Goal: Task Accomplishment & Management: Manage account settings

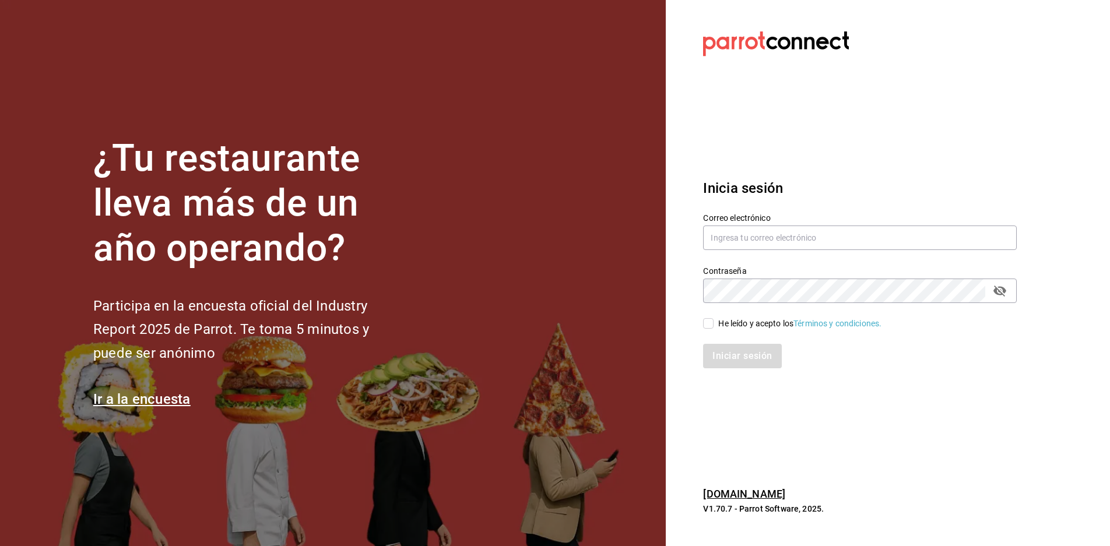
click at [712, 325] on input "He leído y acepto los Términos y condiciones." at bounding box center [708, 323] width 10 height 10
checkbox input "true"
click at [725, 349] on button "Iniciar sesión" at bounding box center [742, 356] width 79 height 24
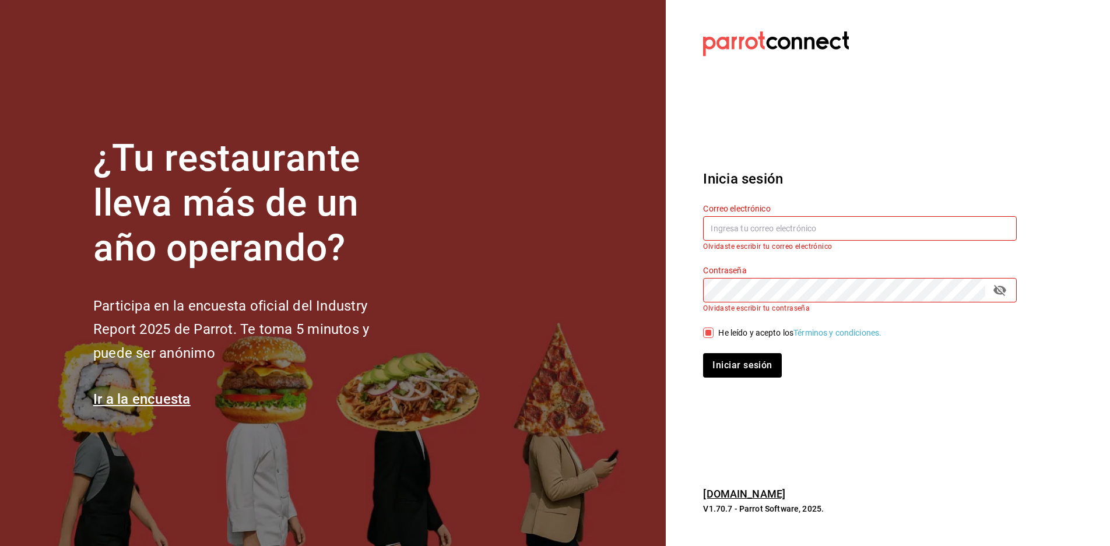
click at [756, 232] on input "text" at bounding box center [860, 228] width 314 height 24
click at [703, 353] on button "Iniciar sesión" at bounding box center [742, 365] width 78 height 24
type input "paopalzg@gmail.com"
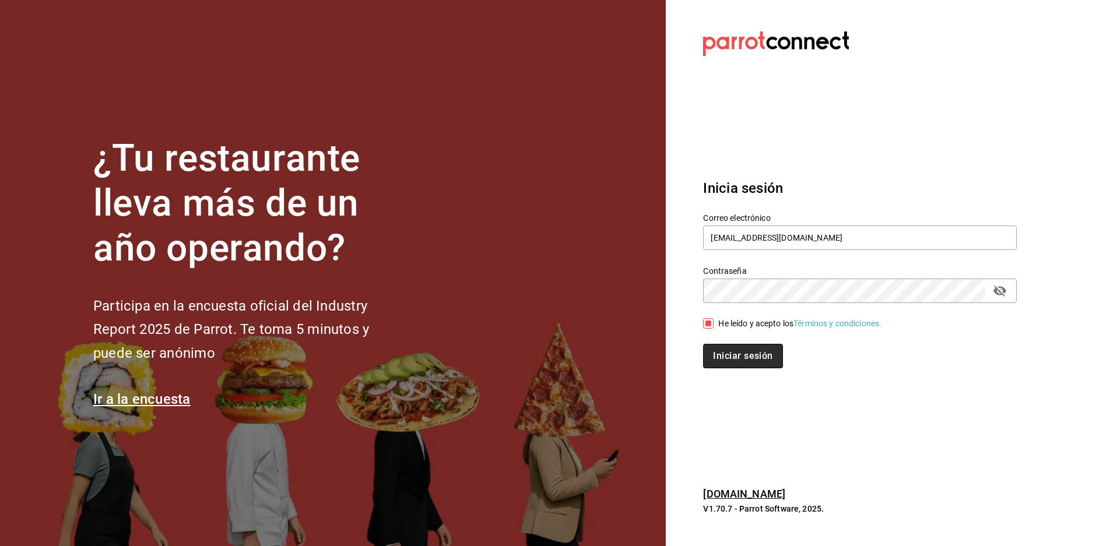
click at [742, 359] on button "Iniciar sesión" at bounding box center [742, 356] width 79 height 24
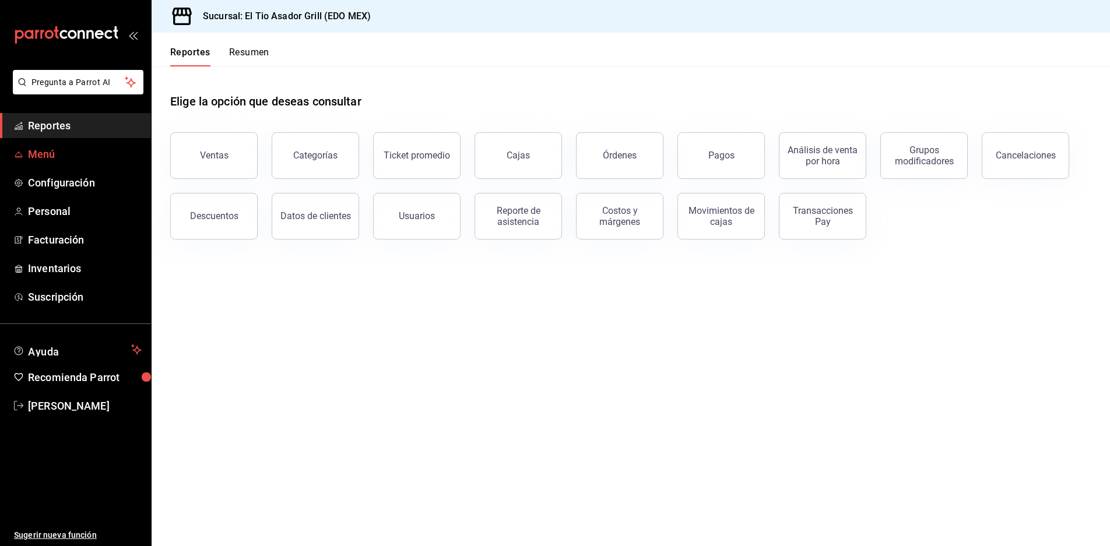
click at [52, 156] on span "Menú" at bounding box center [85, 154] width 114 height 16
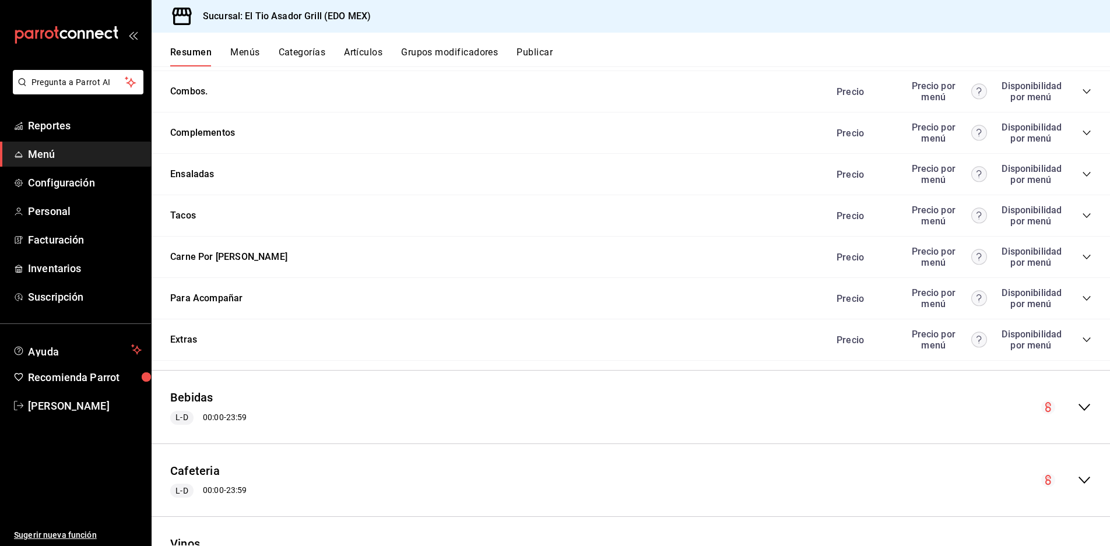
scroll to position [2259, 0]
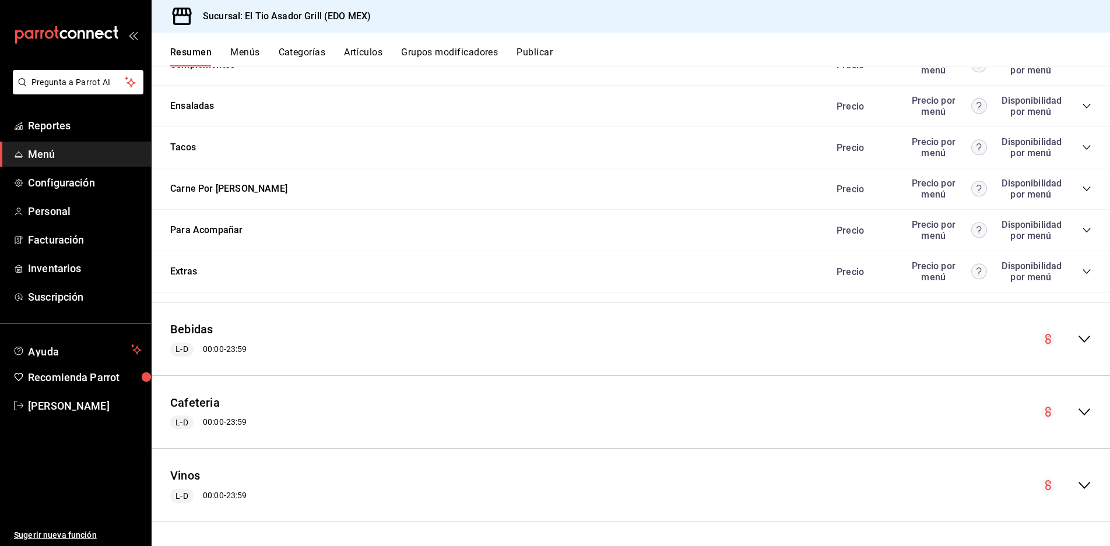
drag, startPoint x: 187, startPoint y: 402, endPoint x: 486, endPoint y: 325, distance: 309.1
click at [188, 402] on button "Cafeteria" at bounding box center [195, 403] width 50 height 17
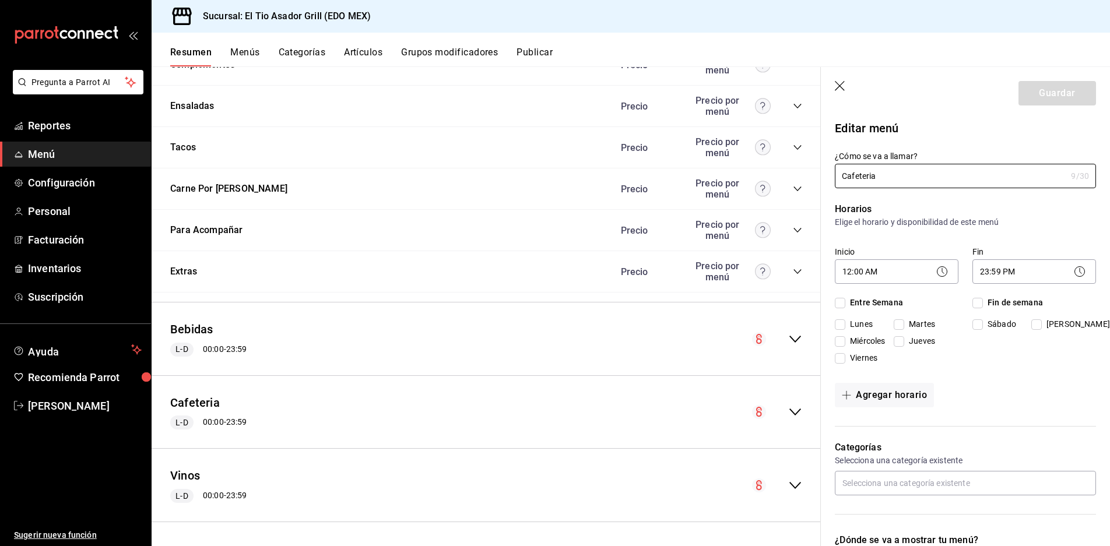
checkbox input "true"
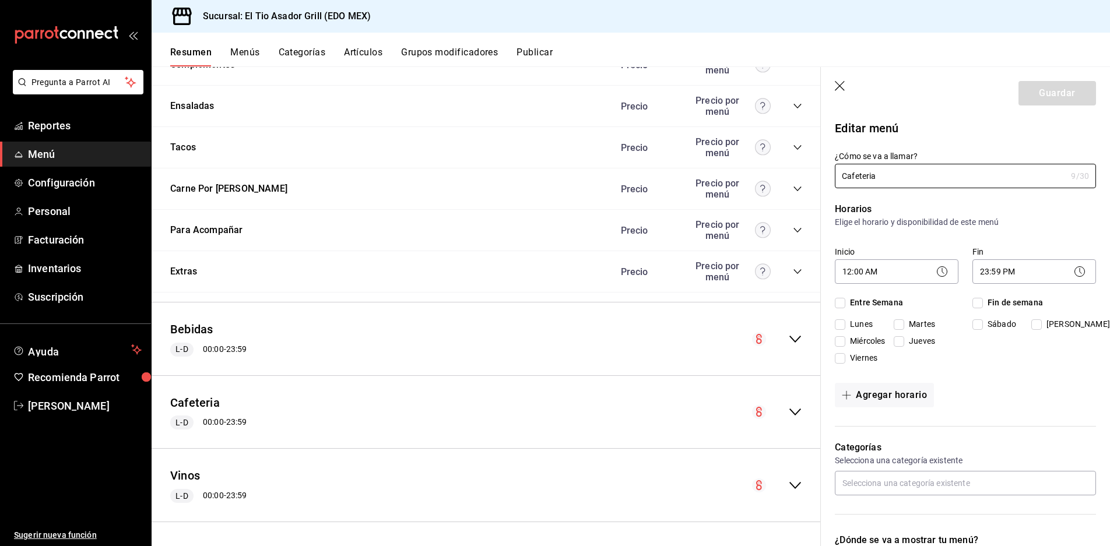
checkbox input "true"
click at [844, 89] on icon "button" at bounding box center [841, 87] width 12 height 12
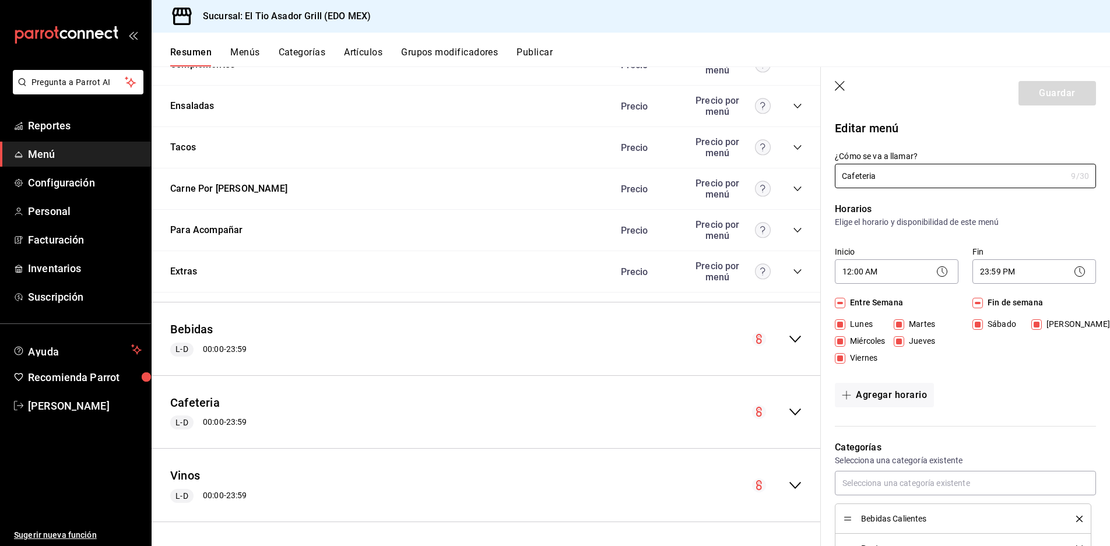
checkbox input "false"
type input "1758407911102"
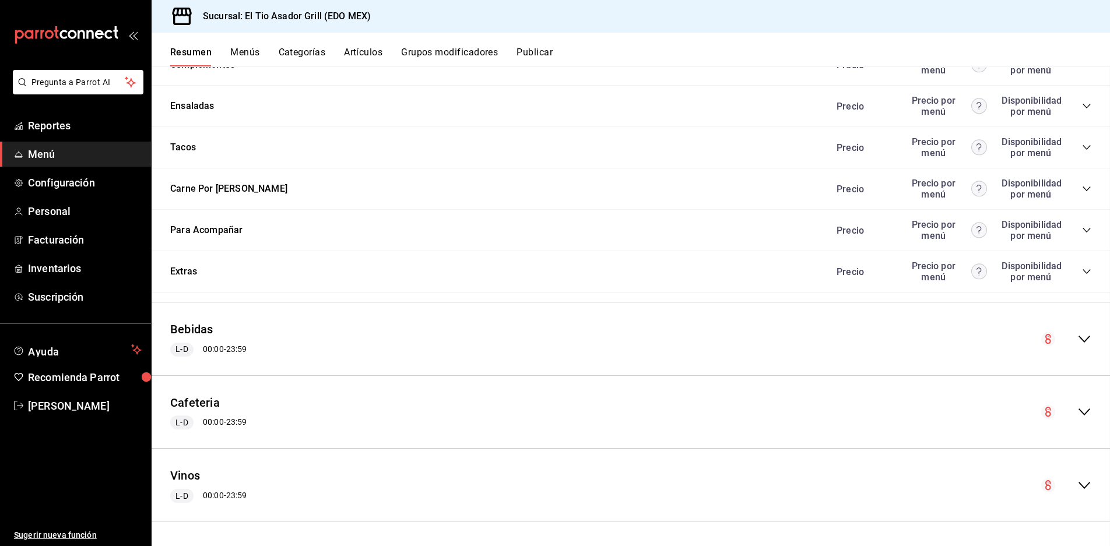
checkbox input "false"
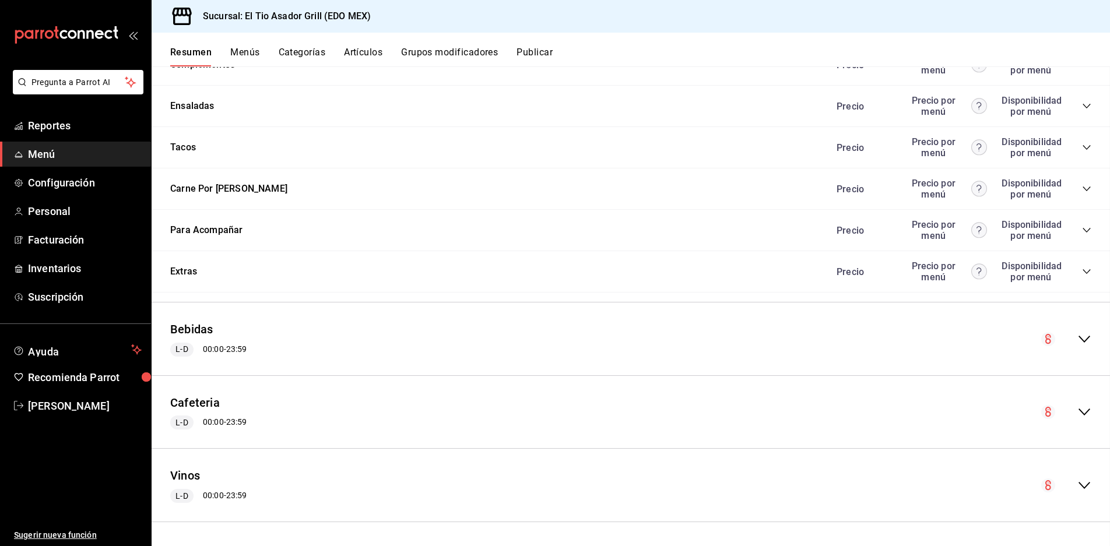
checkbox input "false"
click at [1078, 413] on icon "collapse-menu-row" at bounding box center [1085, 412] width 14 height 14
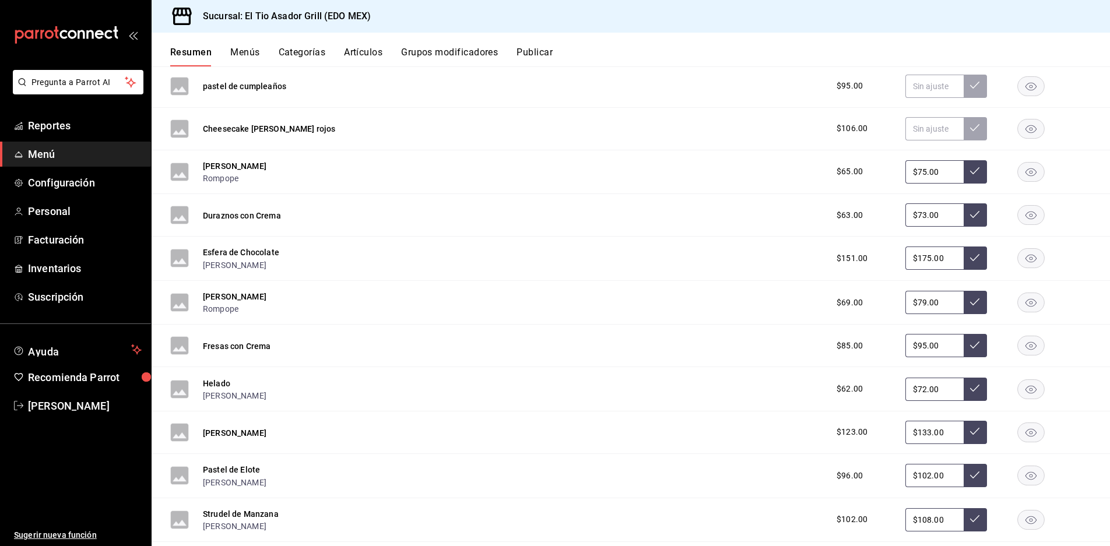
scroll to position [3483, 0]
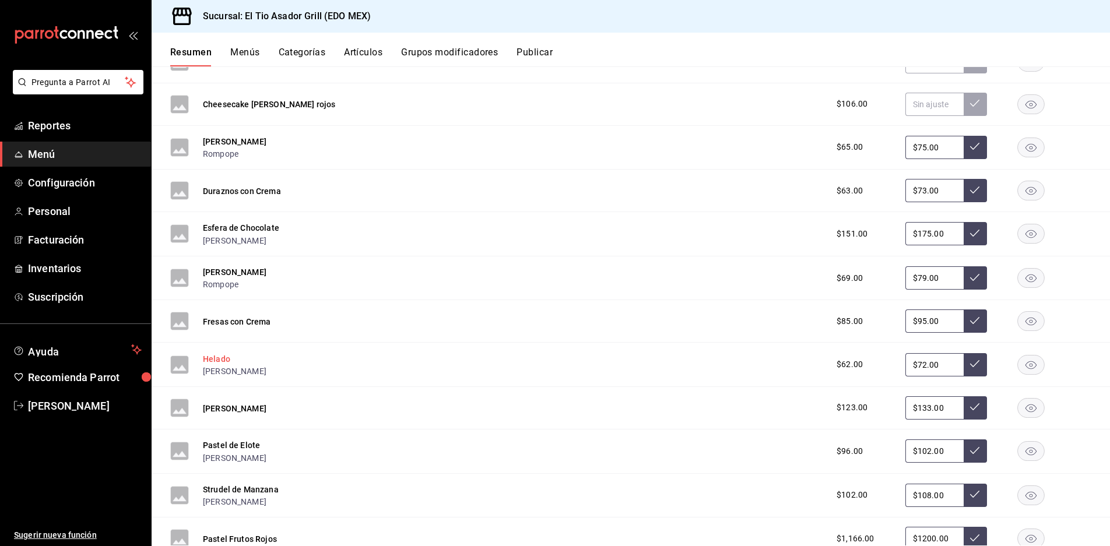
click at [224, 362] on button "Helado" at bounding box center [216, 359] width 27 height 12
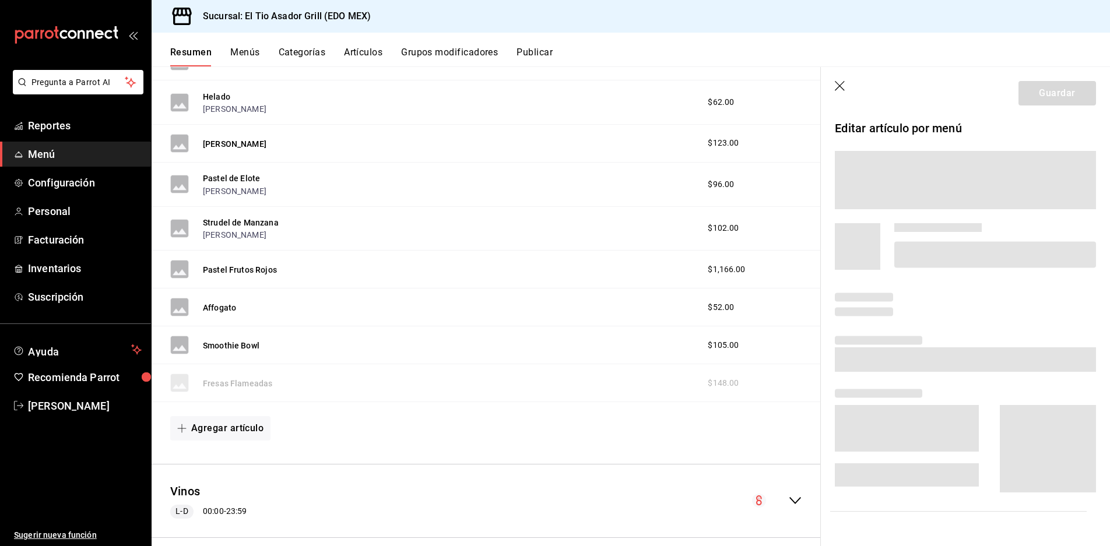
scroll to position [3237, 0]
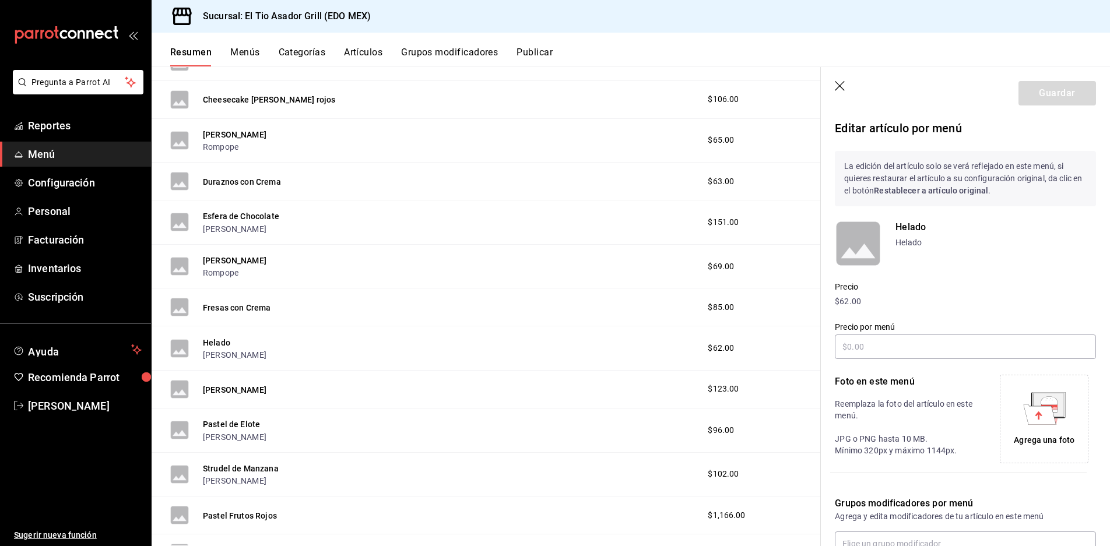
type input "$72.00"
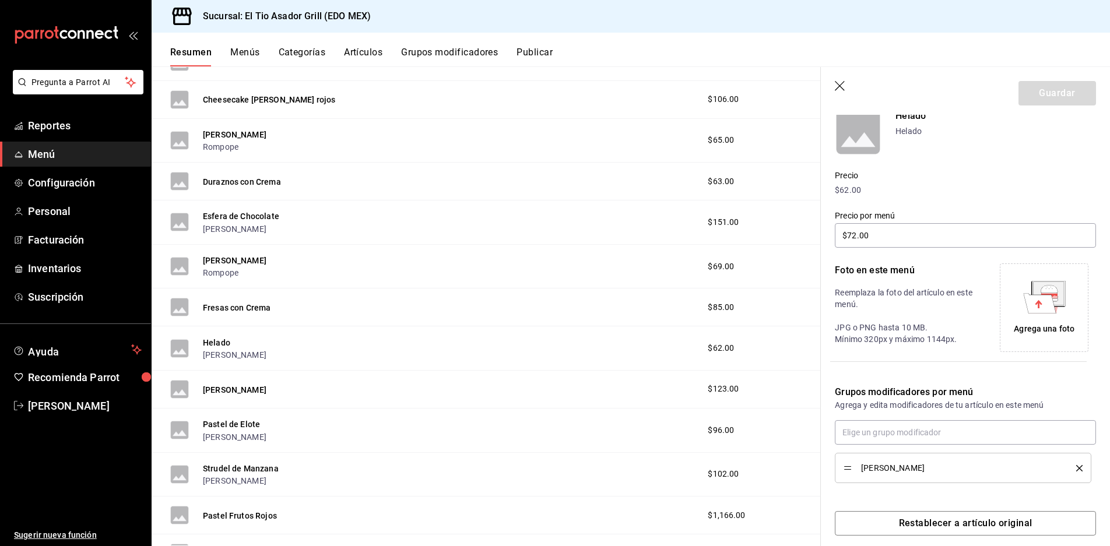
scroll to position [124, 0]
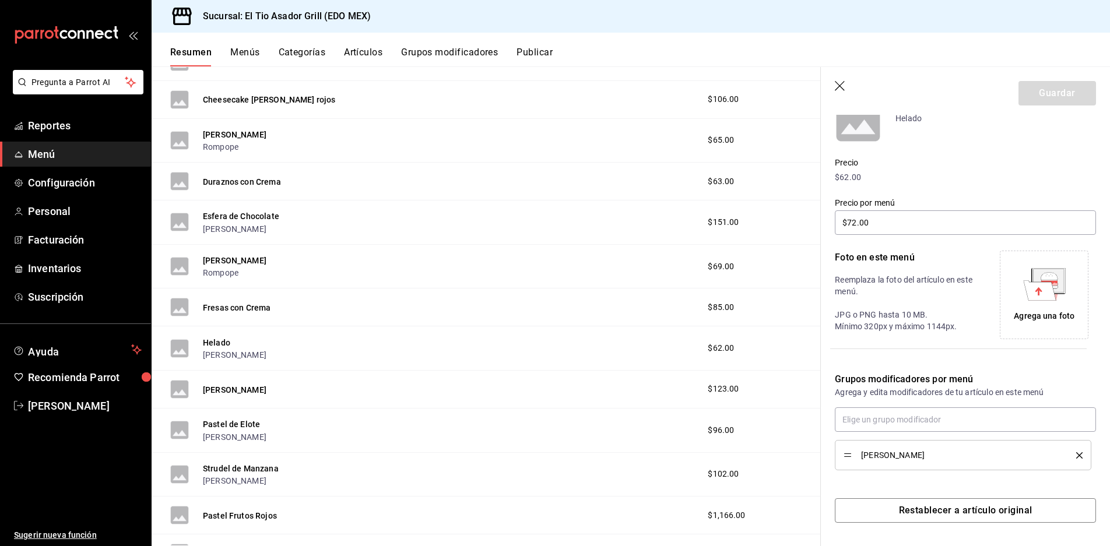
click at [848, 87] on header "Guardar" at bounding box center [965, 91] width 289 height 48
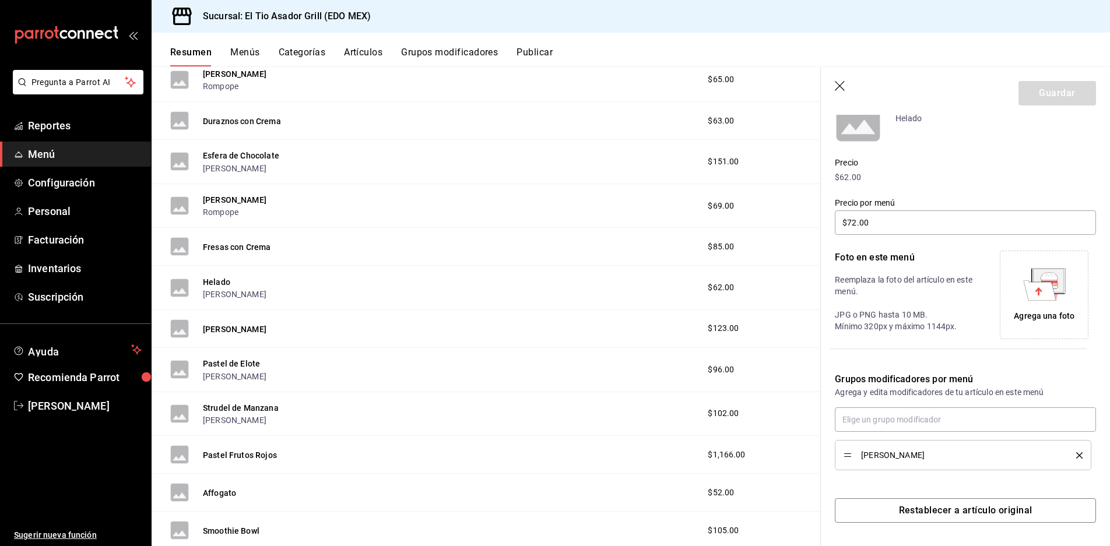
scroll to position [3296, 0]
click at [840, 90] on icon "button" at bounding box center [841, 87] width 12 height 12
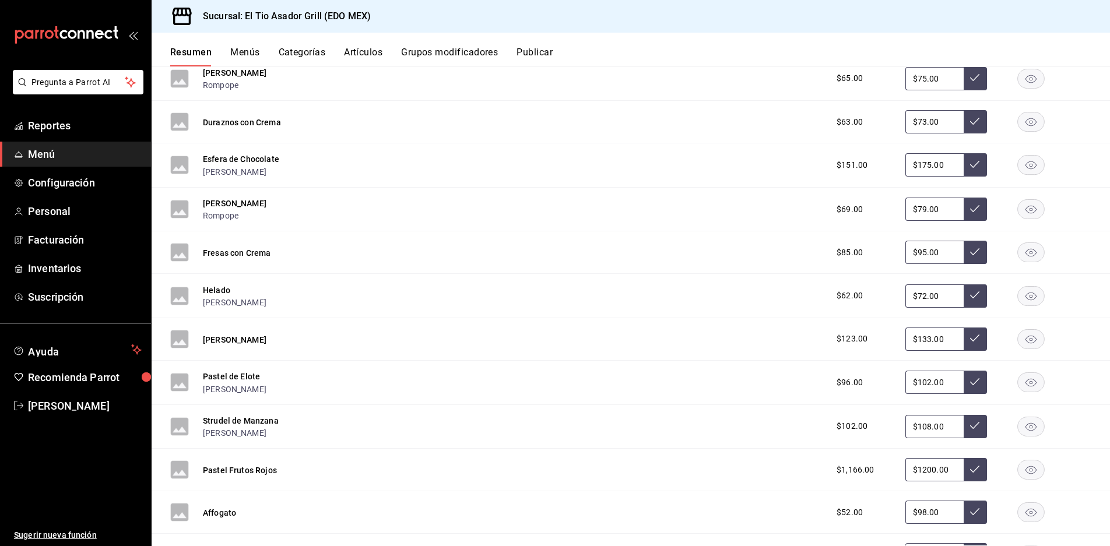
scroll to position [3552, 0]
click at [242, 303] on button "[PERSON_NAME]" at bounding box center [235, 303] width 64 height 12
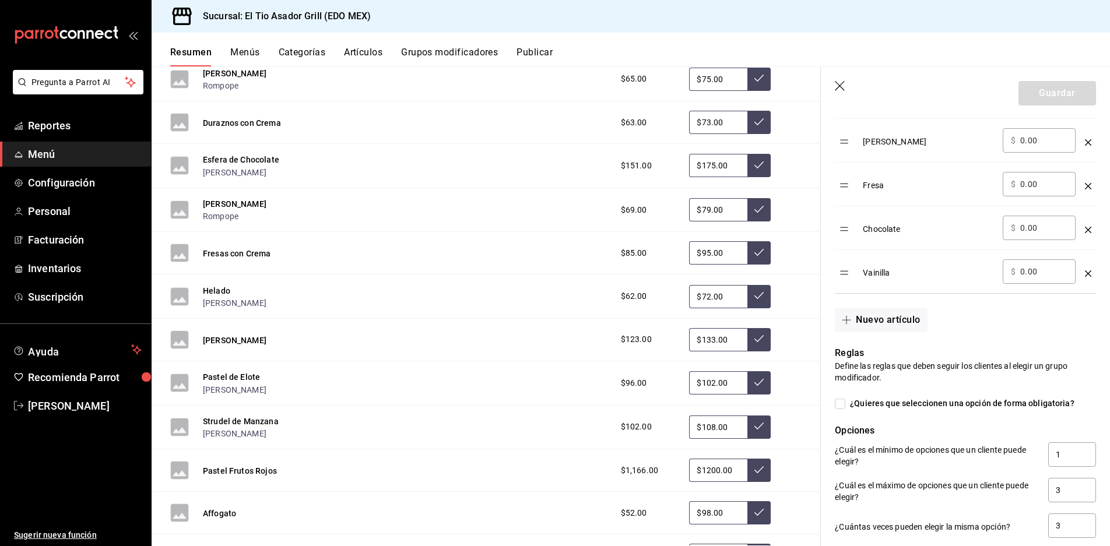
scroll to position [350, 0]
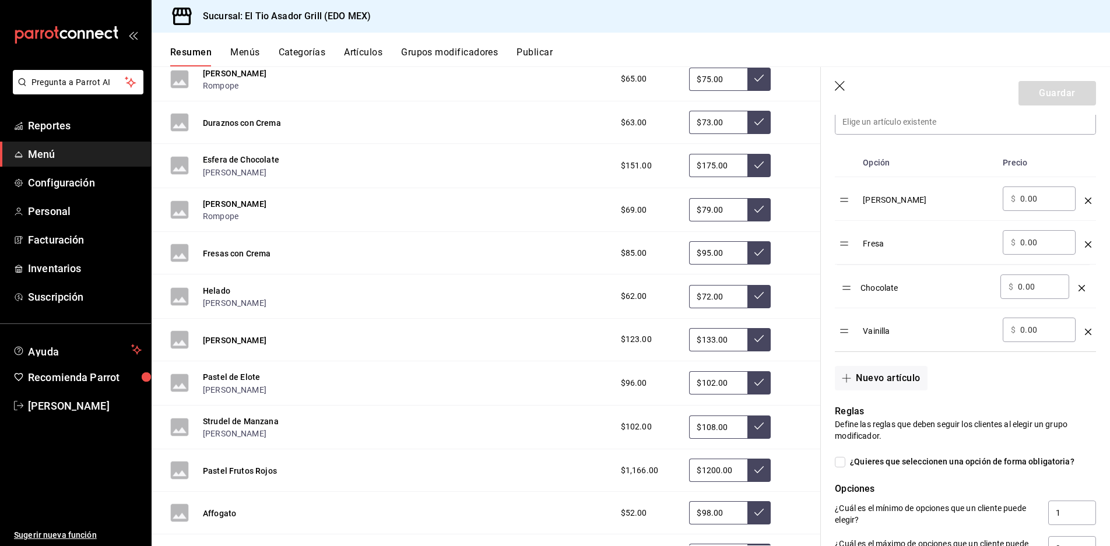
click at [849, 291] on table "Opción Precio [PERSON_NAME] ​ $ 0.00 ​ Fresa ​ $ 0.00 ​ Chocolate ​ $ 0.00 ​ Va…" at bounding box center [965, 250] width 261 height 203
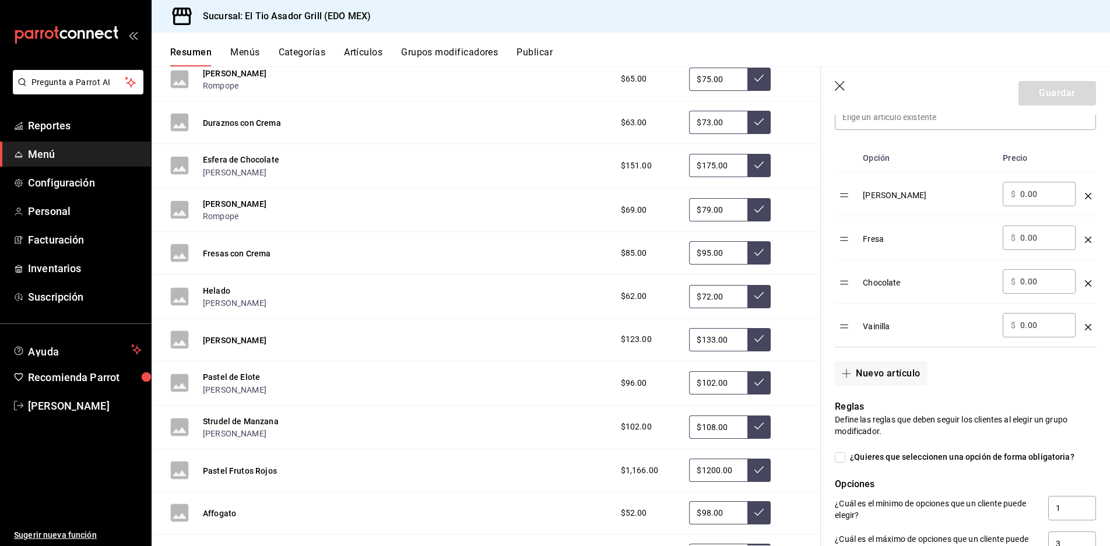
scroll to position [341, 0]
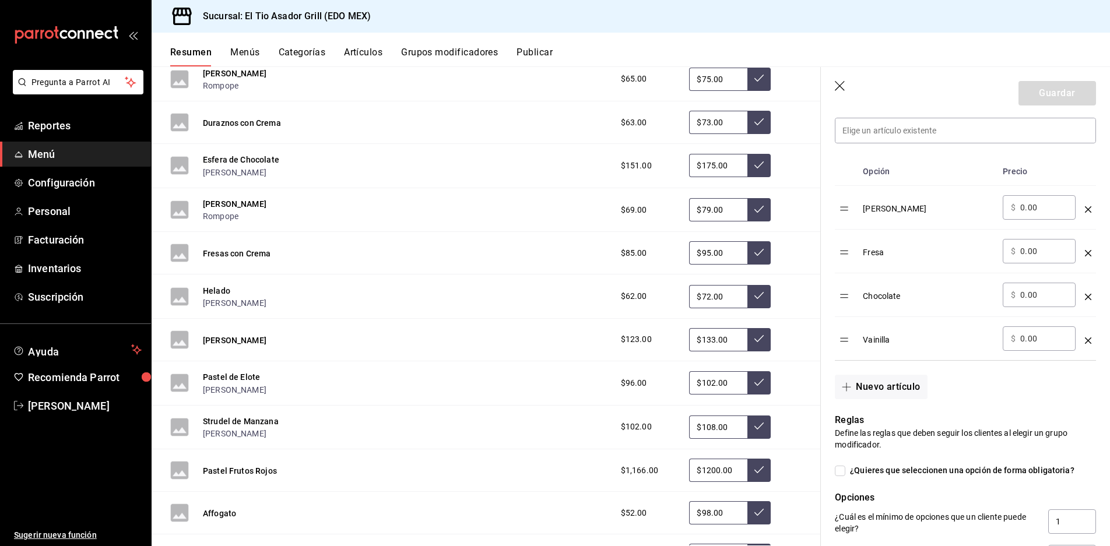
drag, startPoint x: 1080, startPoint y: 299, endPoint x: 595, endPoint y: 308, distance: 485.3
click at [595, 308] on main "Resumen sucursal Si activas ‘Editar artículo por menú’, podrás personalizar los…" at bounding box center [631, 306] width 959 height 480
click at [840, 82] on icon "button" at bounding box center [841, 87] width 12 height 12
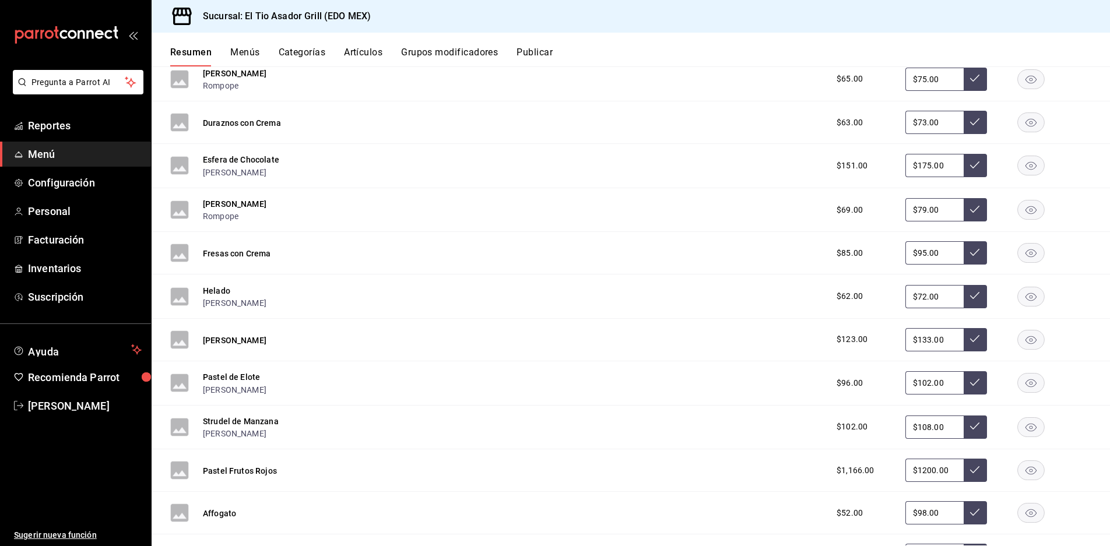
click at [469, 51] on button "Grupos modificadores" at bounding box center [449, 57] width 97 height 20
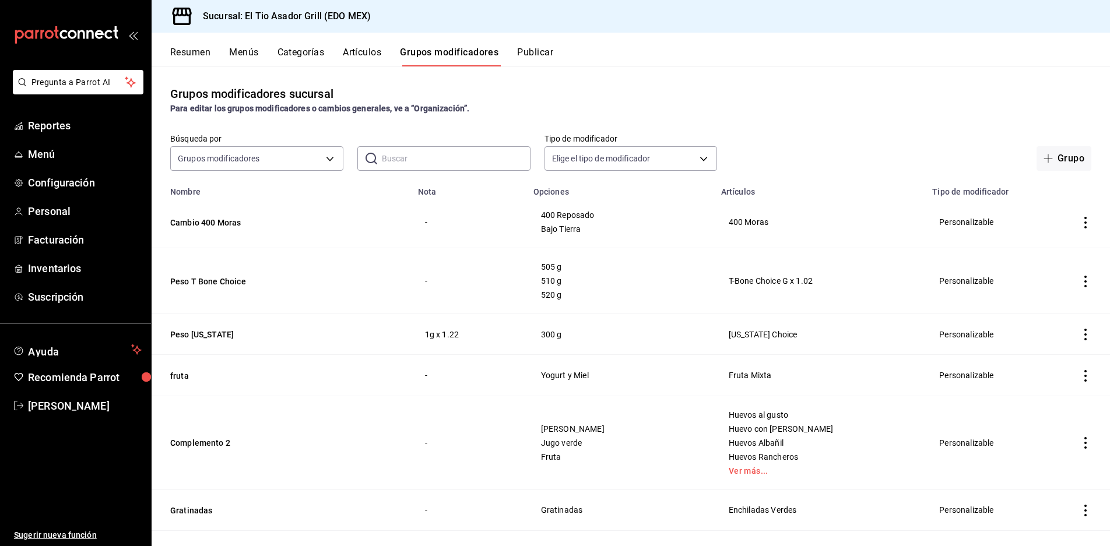
click at [443, 167] on input "text" at bounding box center [456, 158] width 149 height 23
type input "H"
type input "C"
click at [235, 53] on button "Menús" at bounding box center [243, 57] width 29 height 20
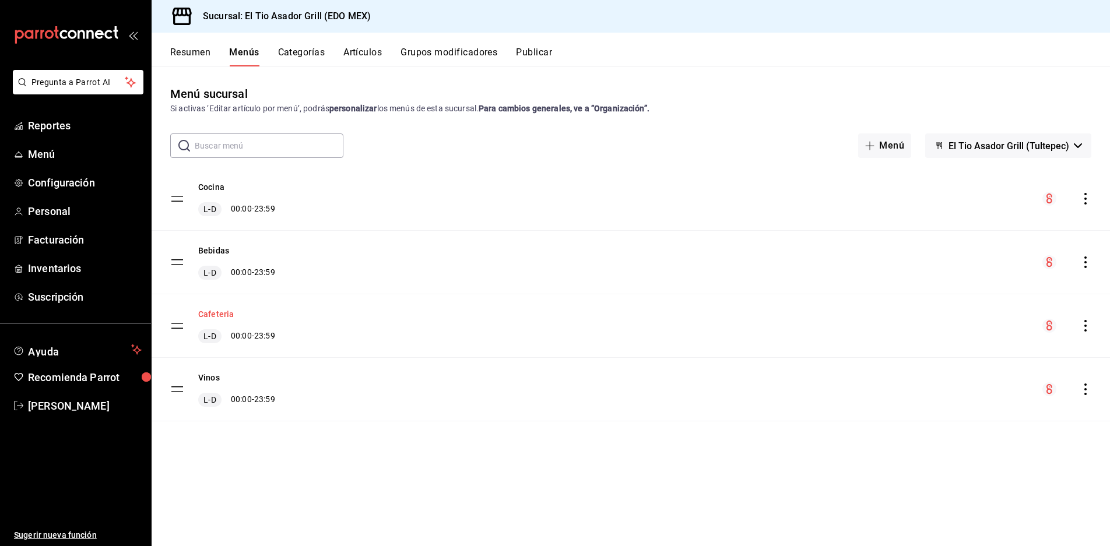
click at [227, 316] on button "Cafeteria" at bounding box center [216, 314] width 36 height 12
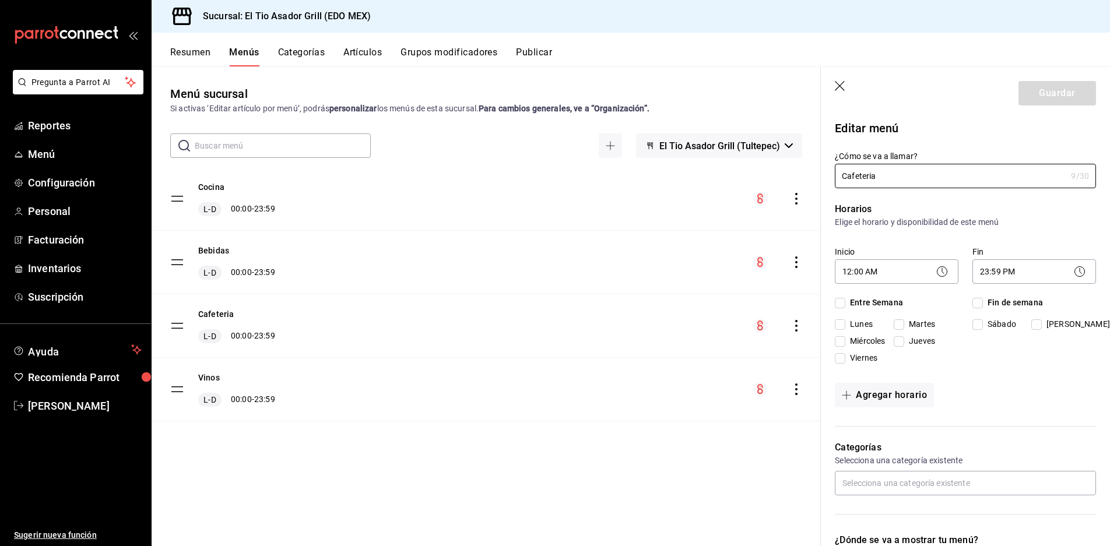
checkbox input "true"
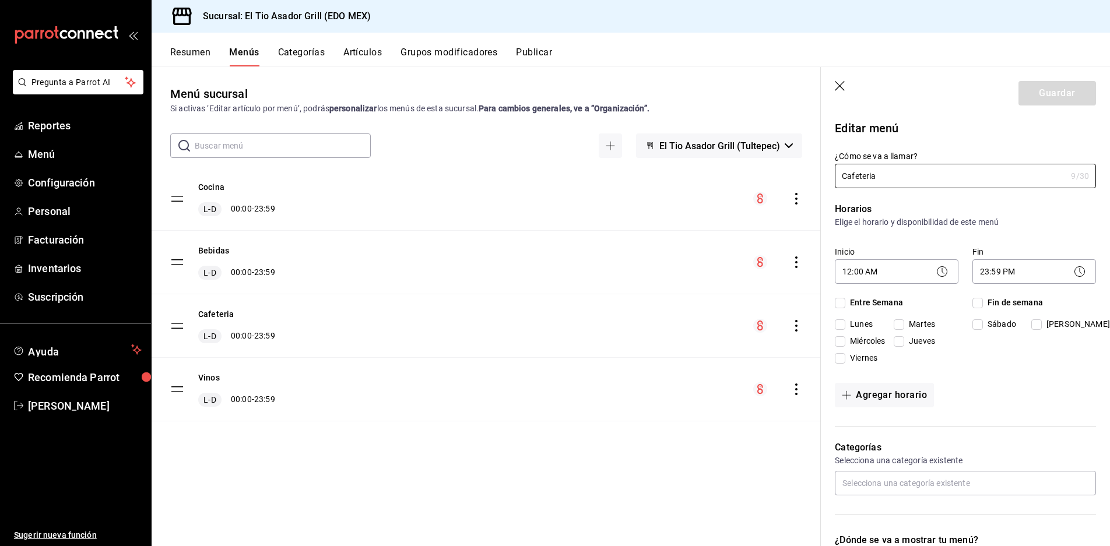
checkbox input "true"
click at [839, 90] on icon "button" at bounding box center [841, 87] width 12 height 12
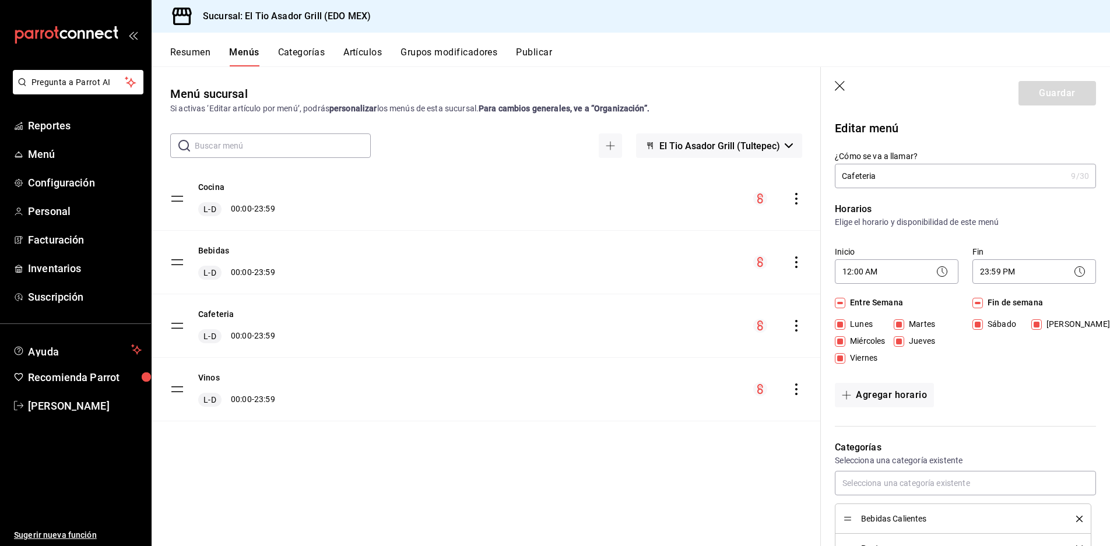
checkbox input "false"
type input "1758408029967"
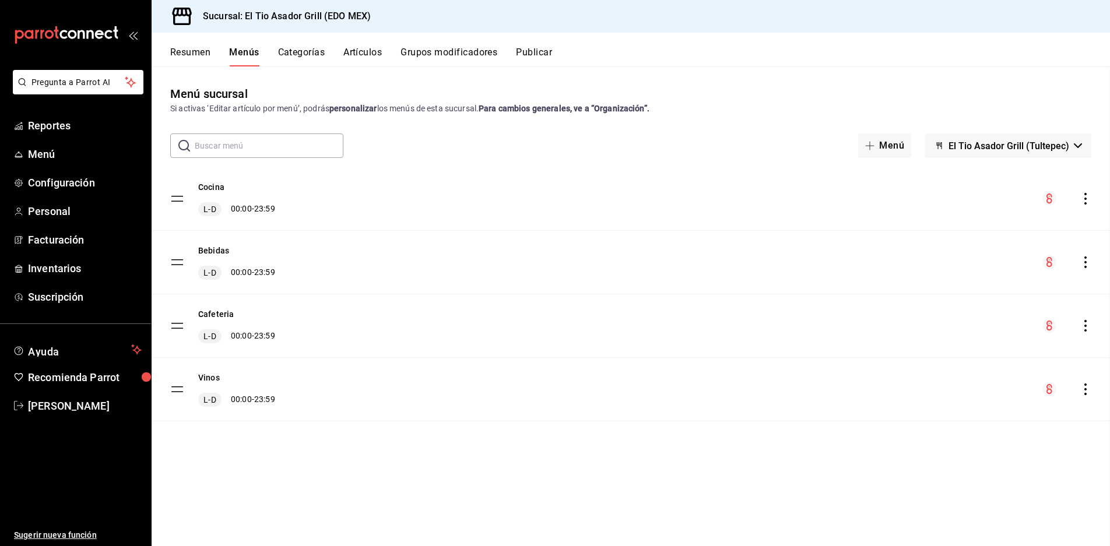
checkbox input "false"
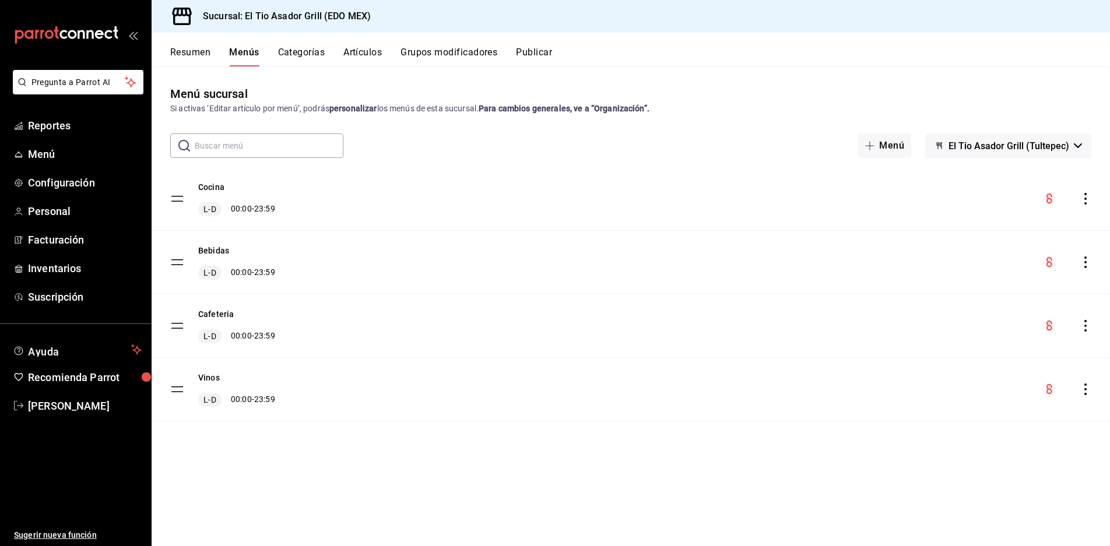
checkbox input "false"
click at [202, 55] on button "Resumen" at bounding box center [190, 57] width 40 height 20
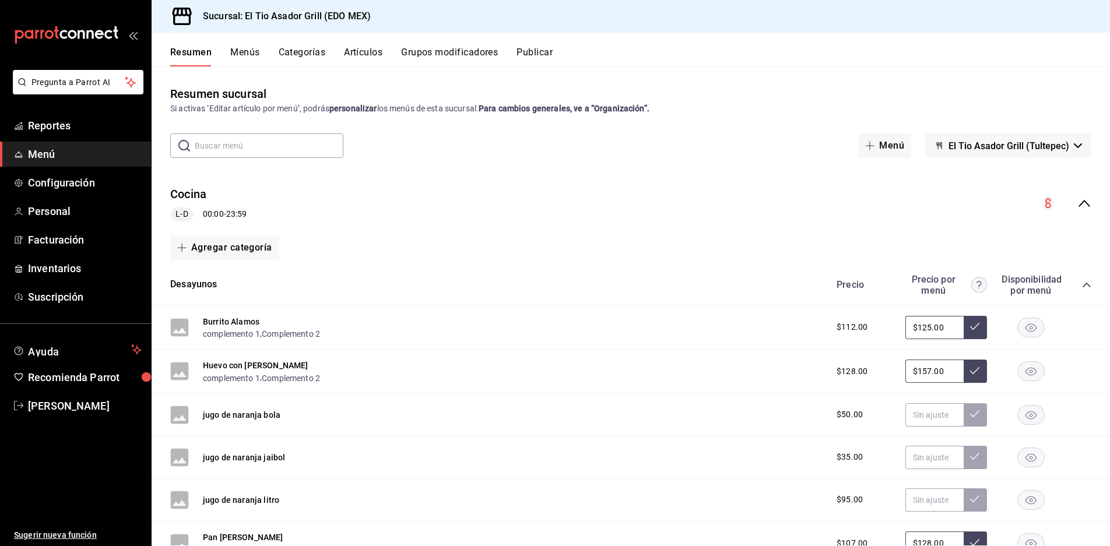
click at [1082, 285] on icon "collapse-category-row" at bounding box center [1086, 285] width 9 height 9
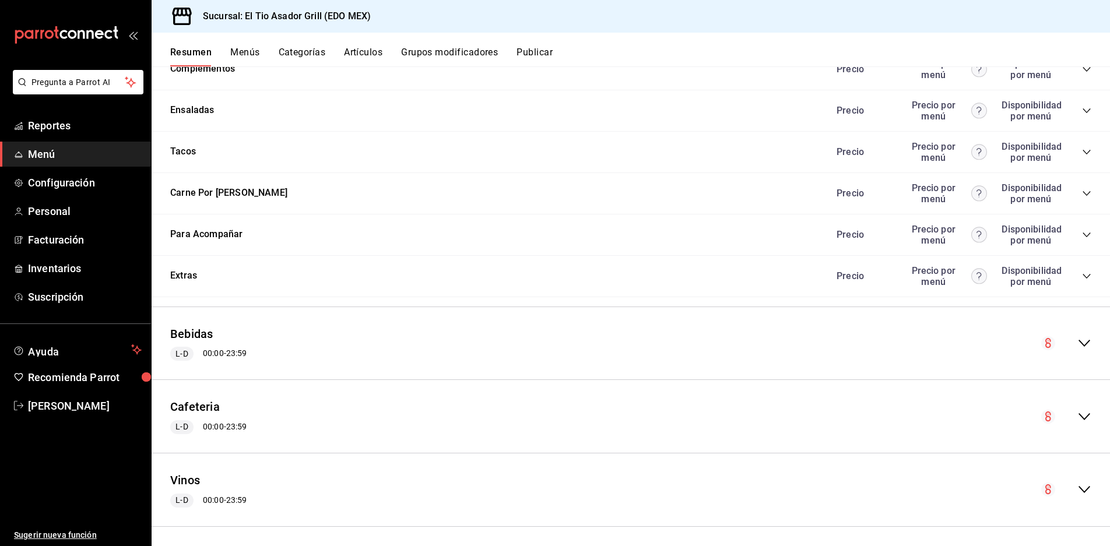
scroll to position [990, 0]
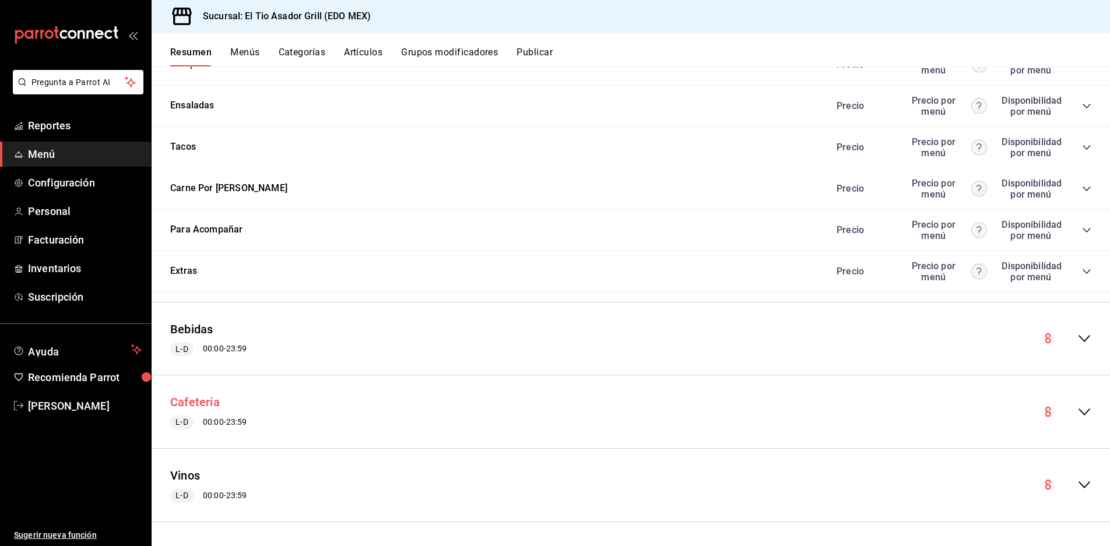
click at [205, 397] on button "Cafeteria" at bounding box center [195, 402] width 50 height 17
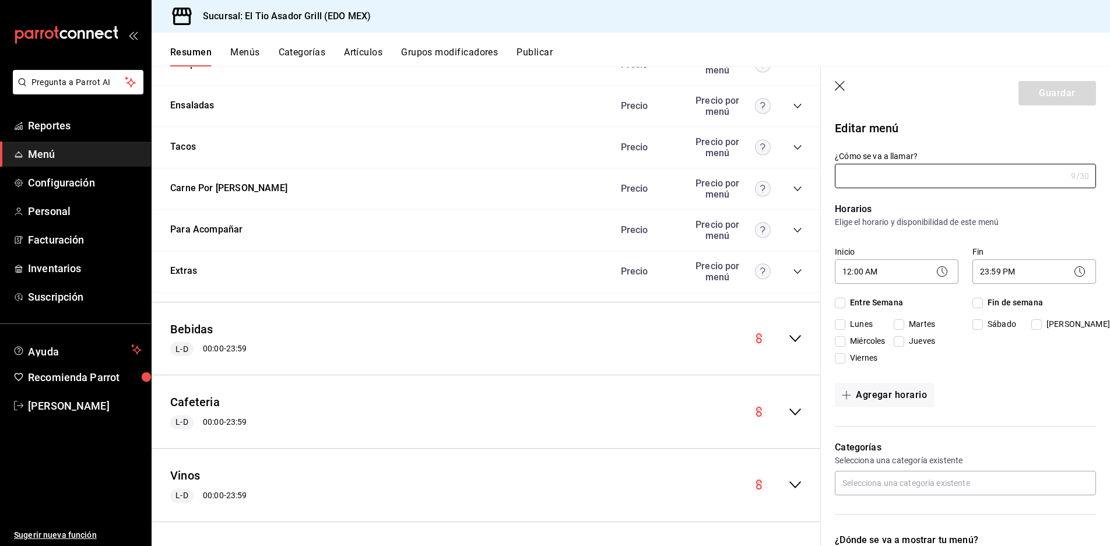
type input "Cafeteria"
checkbox input "true"
type input "1692569053852"
checkbox input "true"
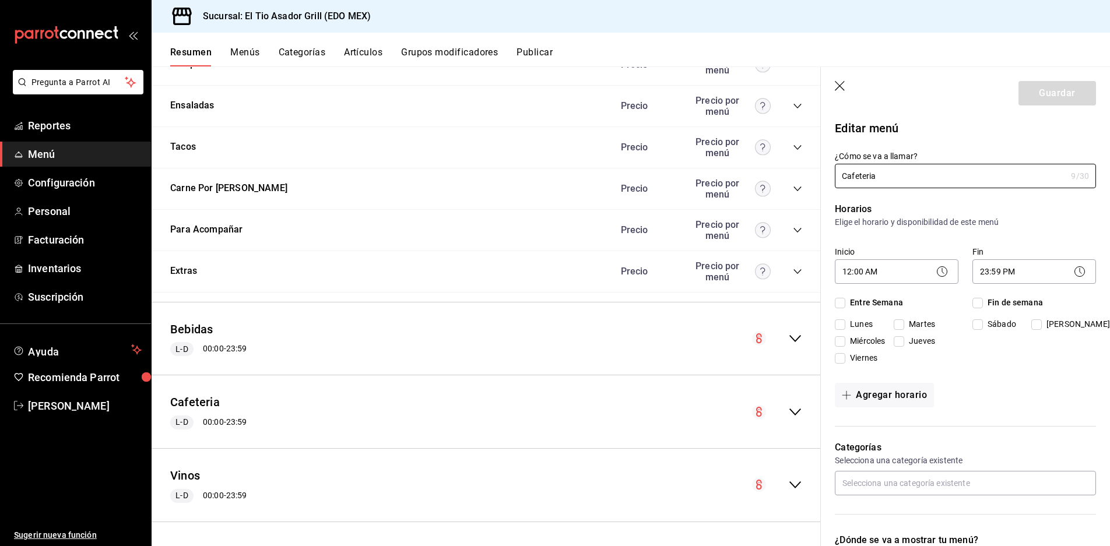
checkbox input "true"
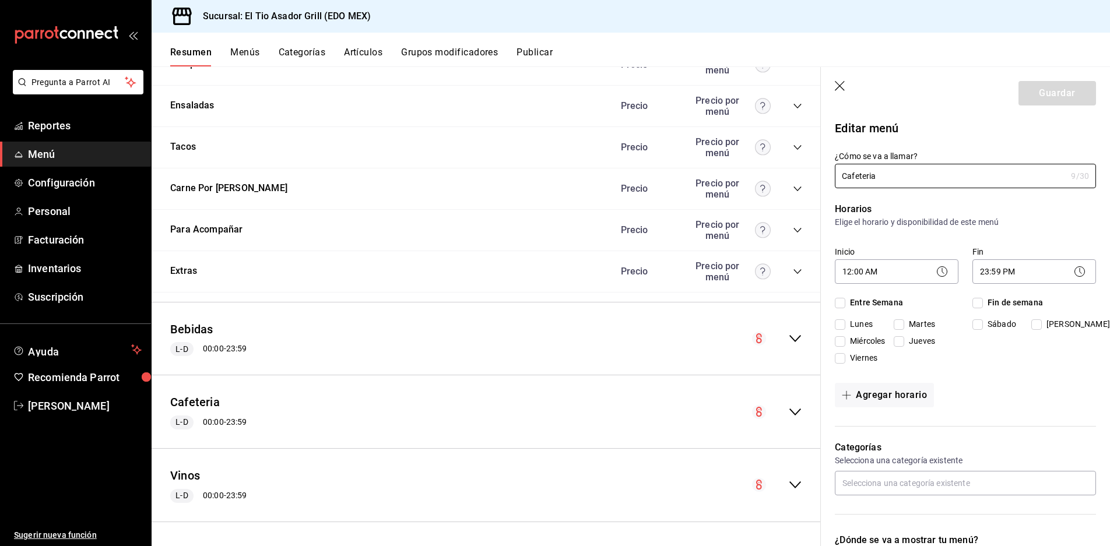
checkbox input "true"
click at [839, 87] on icon "button" at bounding box center [841, 87] width 12 height 12
checkbox input "false"
type input "1758408046036"
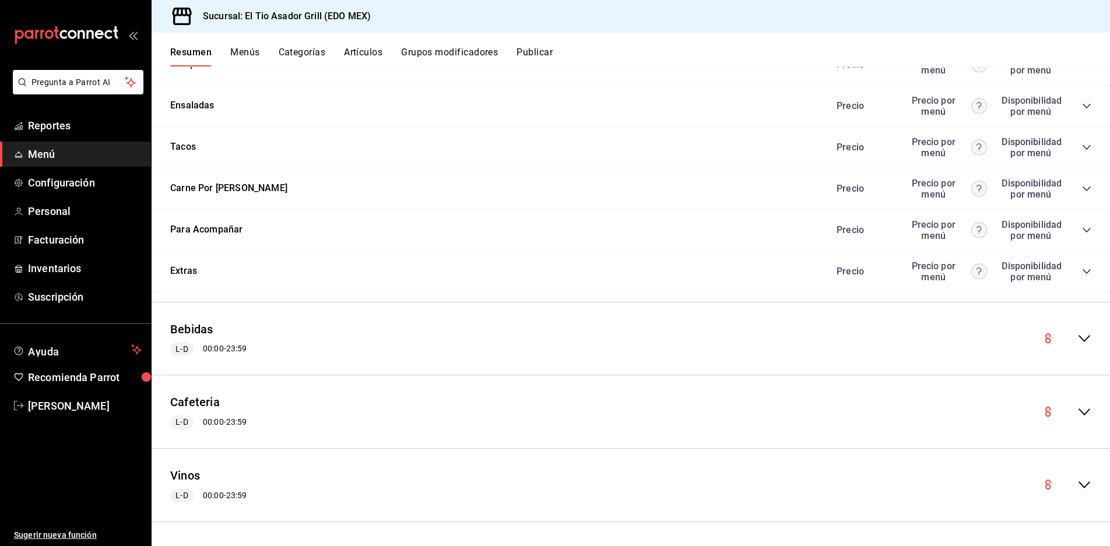
checkbox input "false"
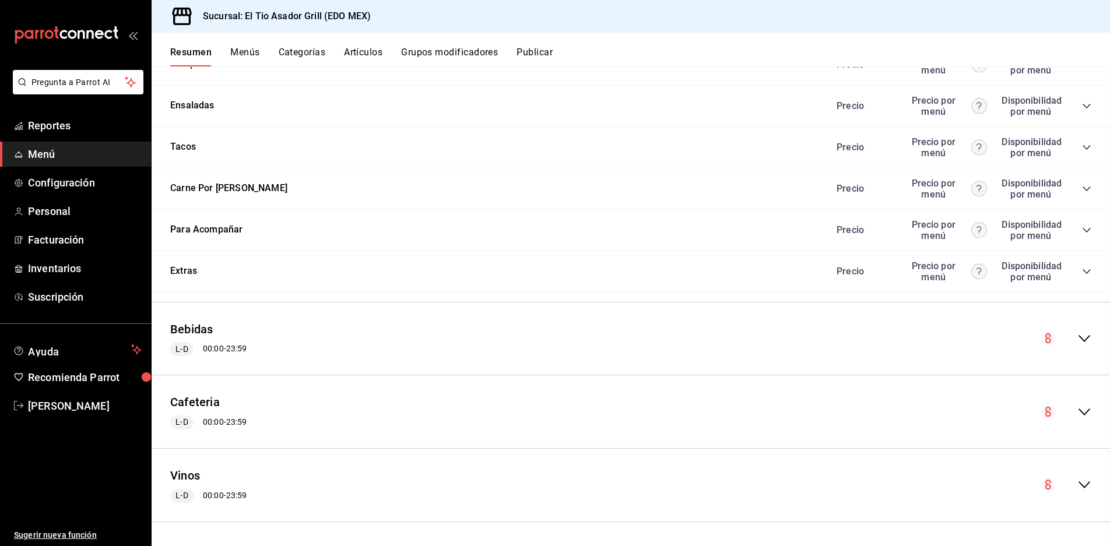
checkbox input "false"
click at [1078, 406] on icon "collapse-menu-row" at bounding box center [1085, 412] width 14 height 14
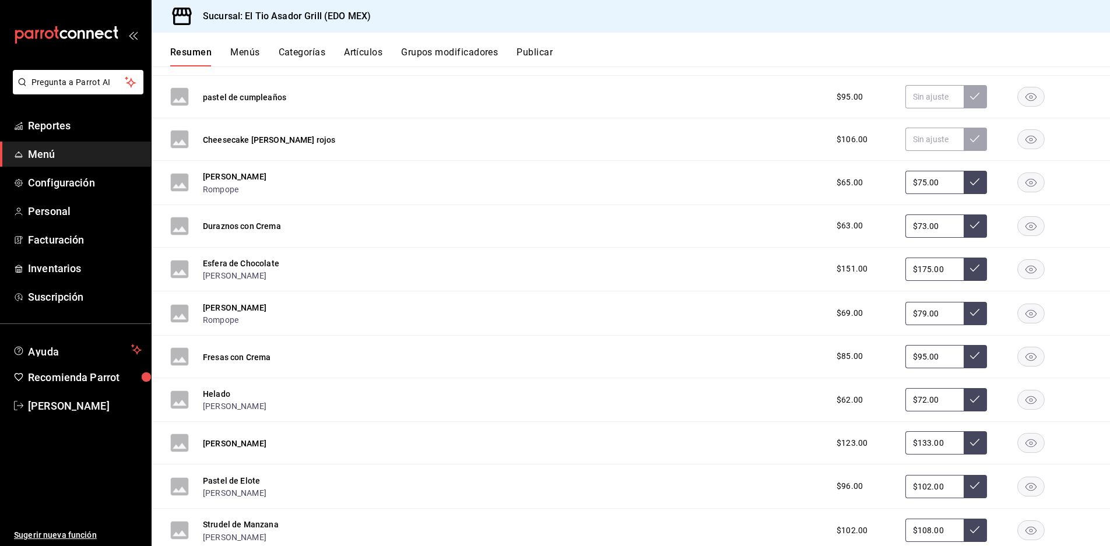
scroll to position [2215, 0]
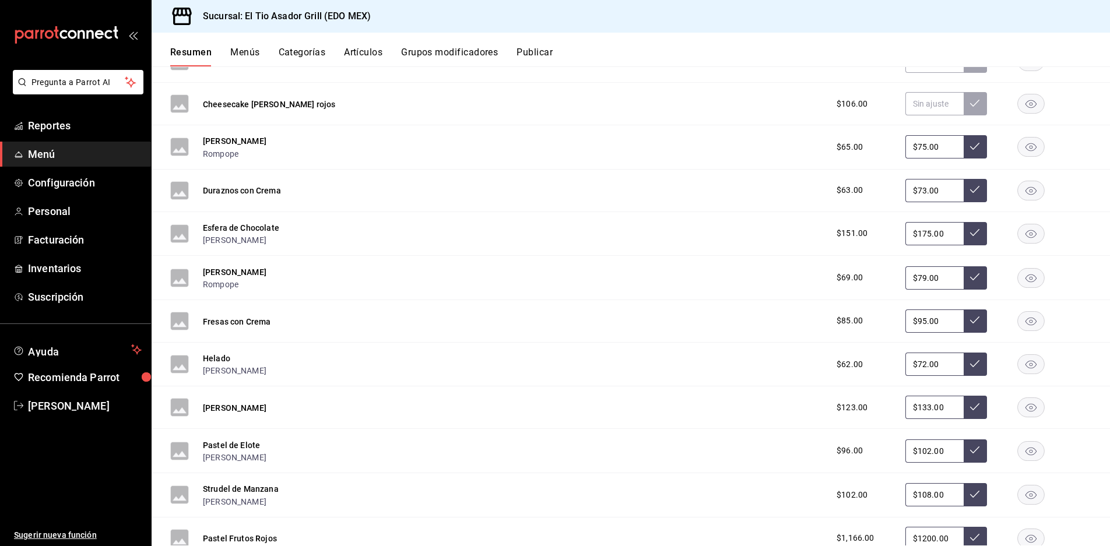
click at [1023, 363] on rect "button" at bounding box center [1031, 364] width 27 height 19
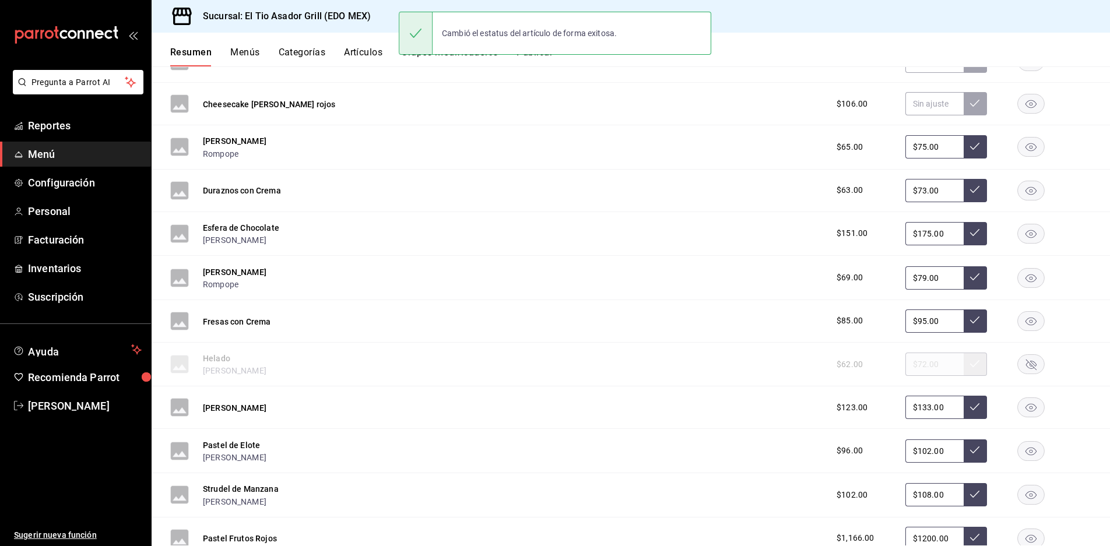
click at [1023, 363] on rect "button" at bounding box center [1031, 364] width 27 height 19
